Goal: Navigation & Orientation: Find specific page/section

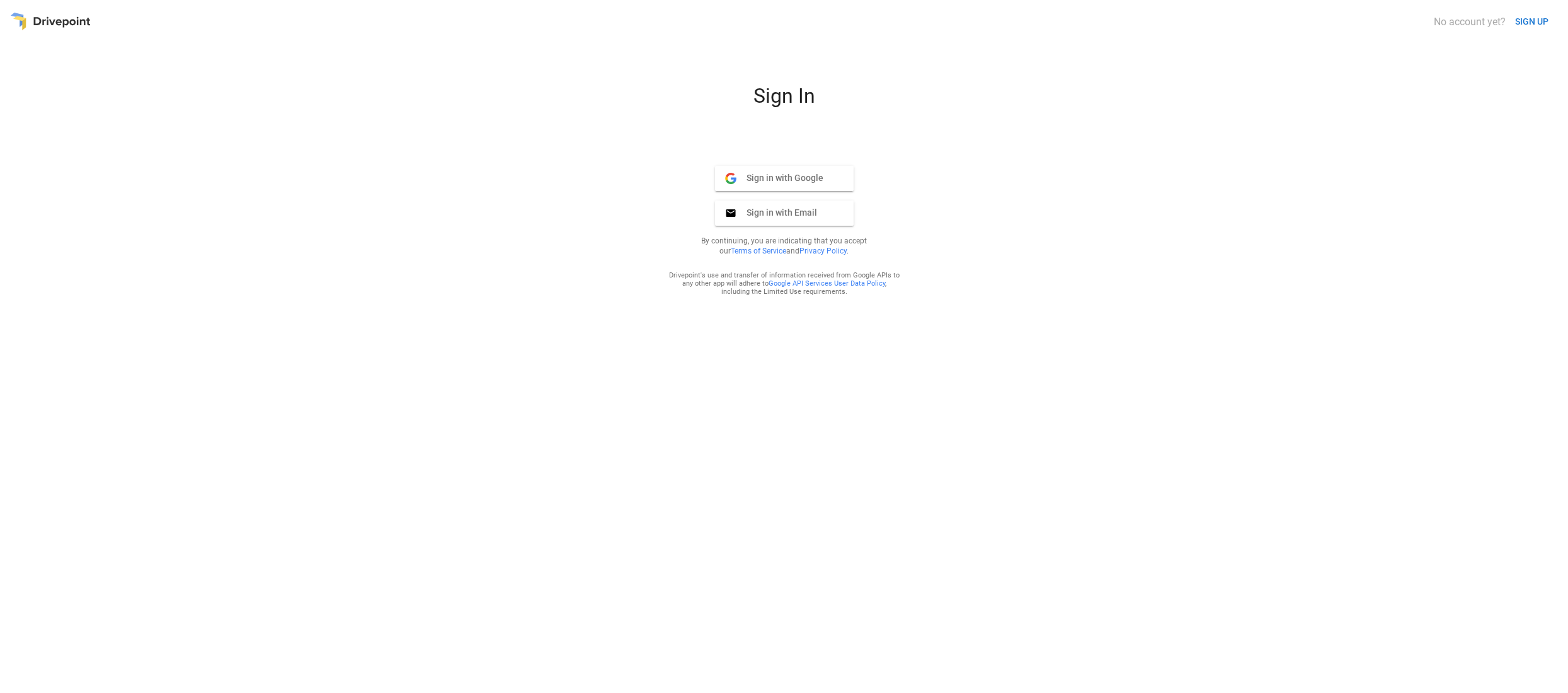
click at [800, 182] on span "Sign in with Google" at bounding box center [780, 178] width 87 height 11
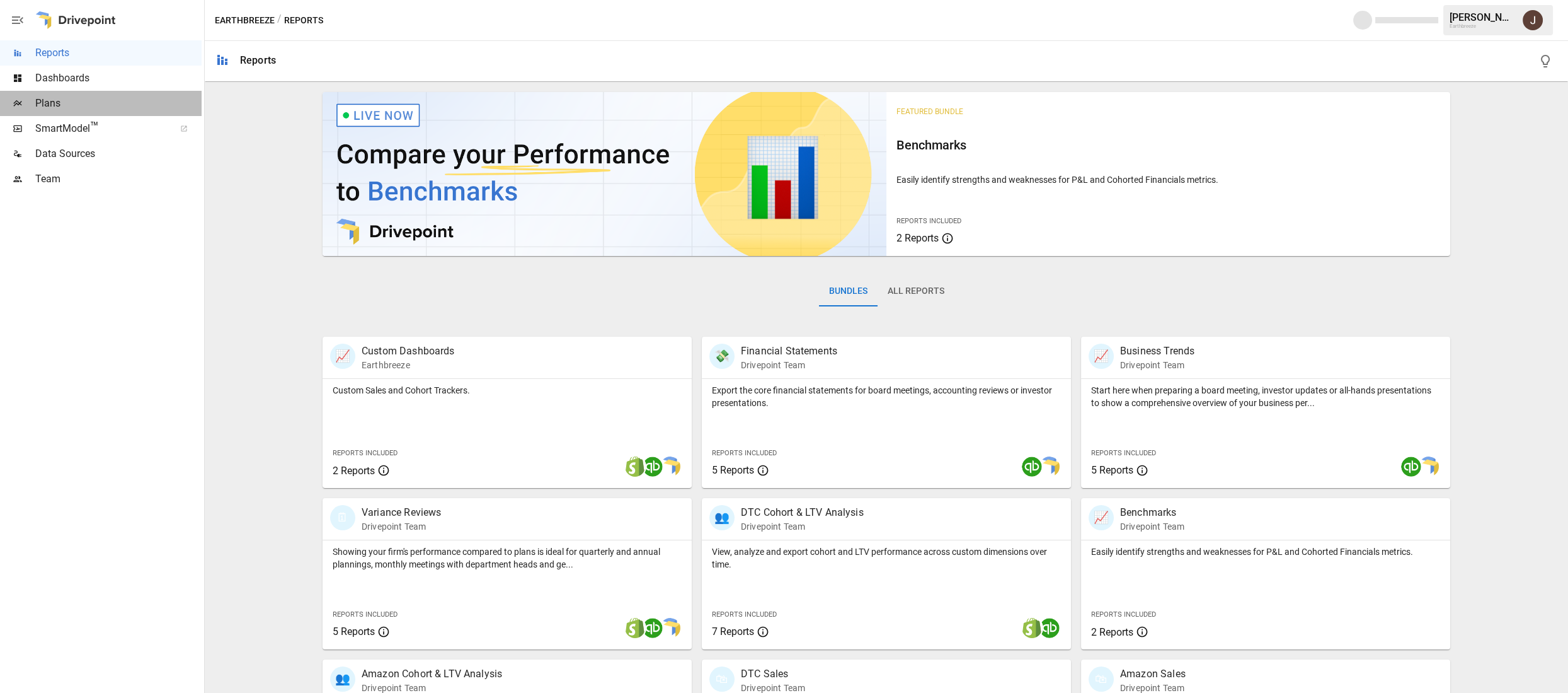
click at [101, 96] on span "Plans" at bounding box center [118, 103] width 166 height 15
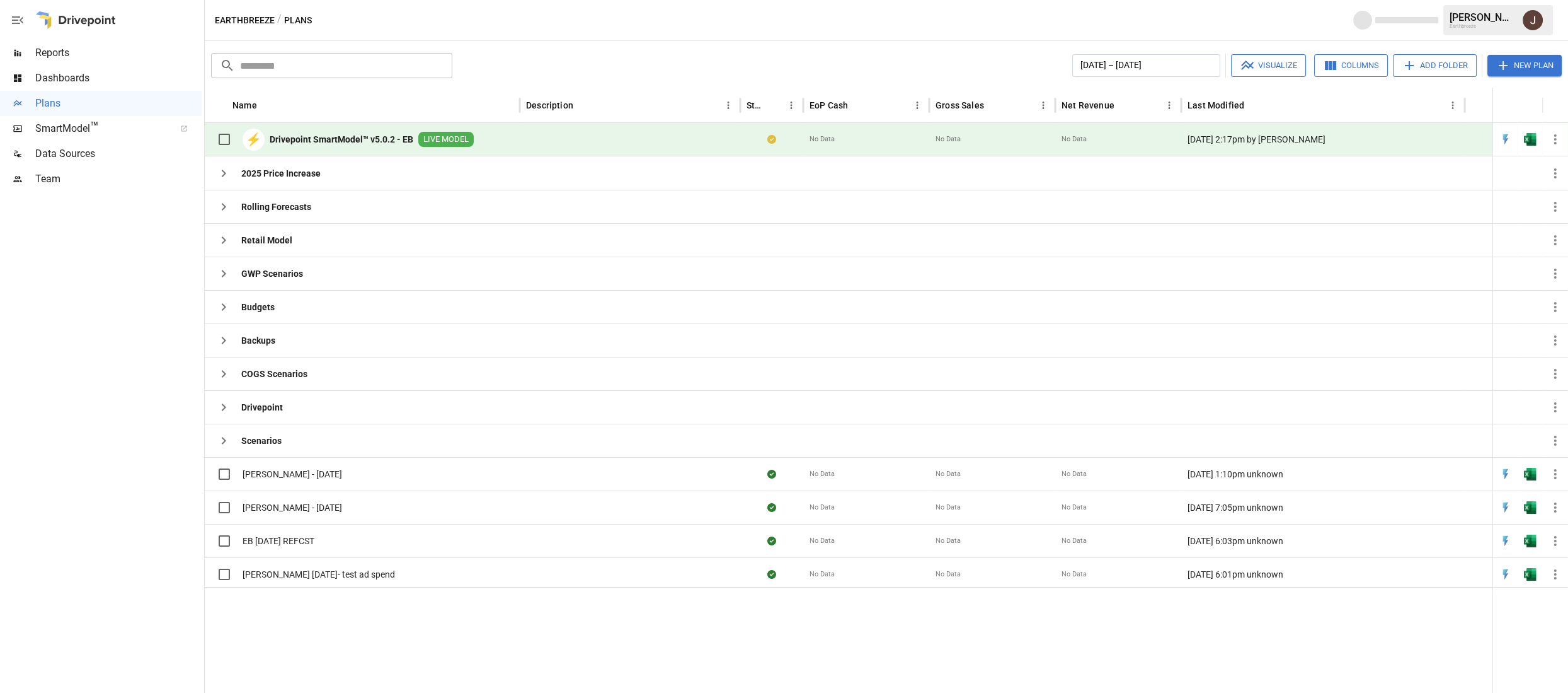
click at [95, 80] on span "Dashboards" at bounding box center [118, 78] width 166 height 15
